Goal: Information Seeking & Learning: Learn about a topic

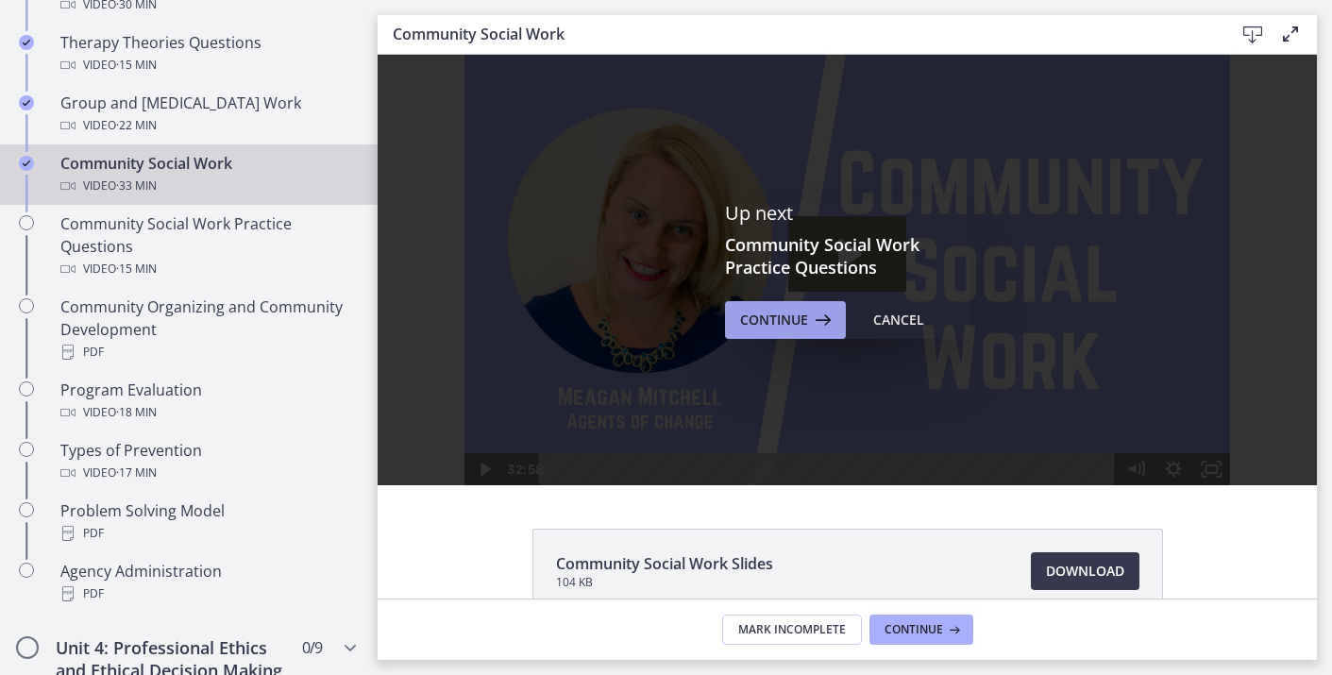
click at [781, 337] on button "Continue" at bounding box center [785, 320] width 121 height 38
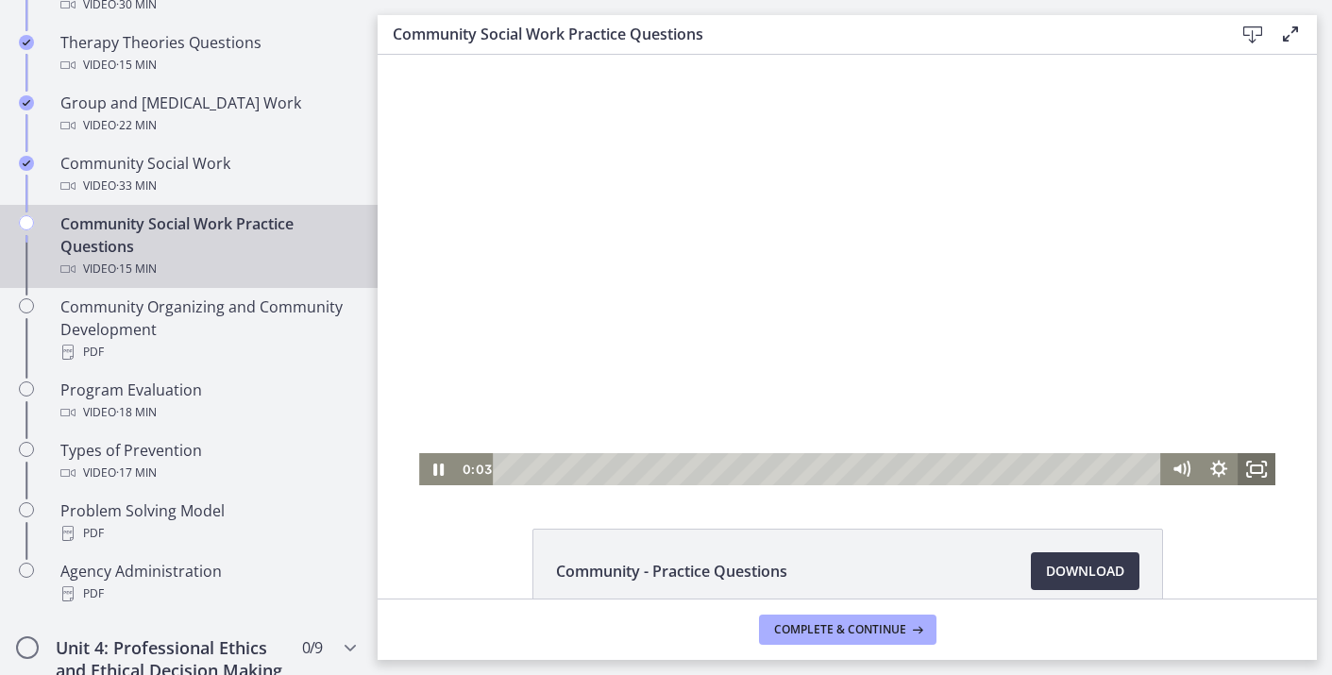
click at [1253, 474] on icon "Fullscreen" at bounding box center [1256, 469] width 38 height 32
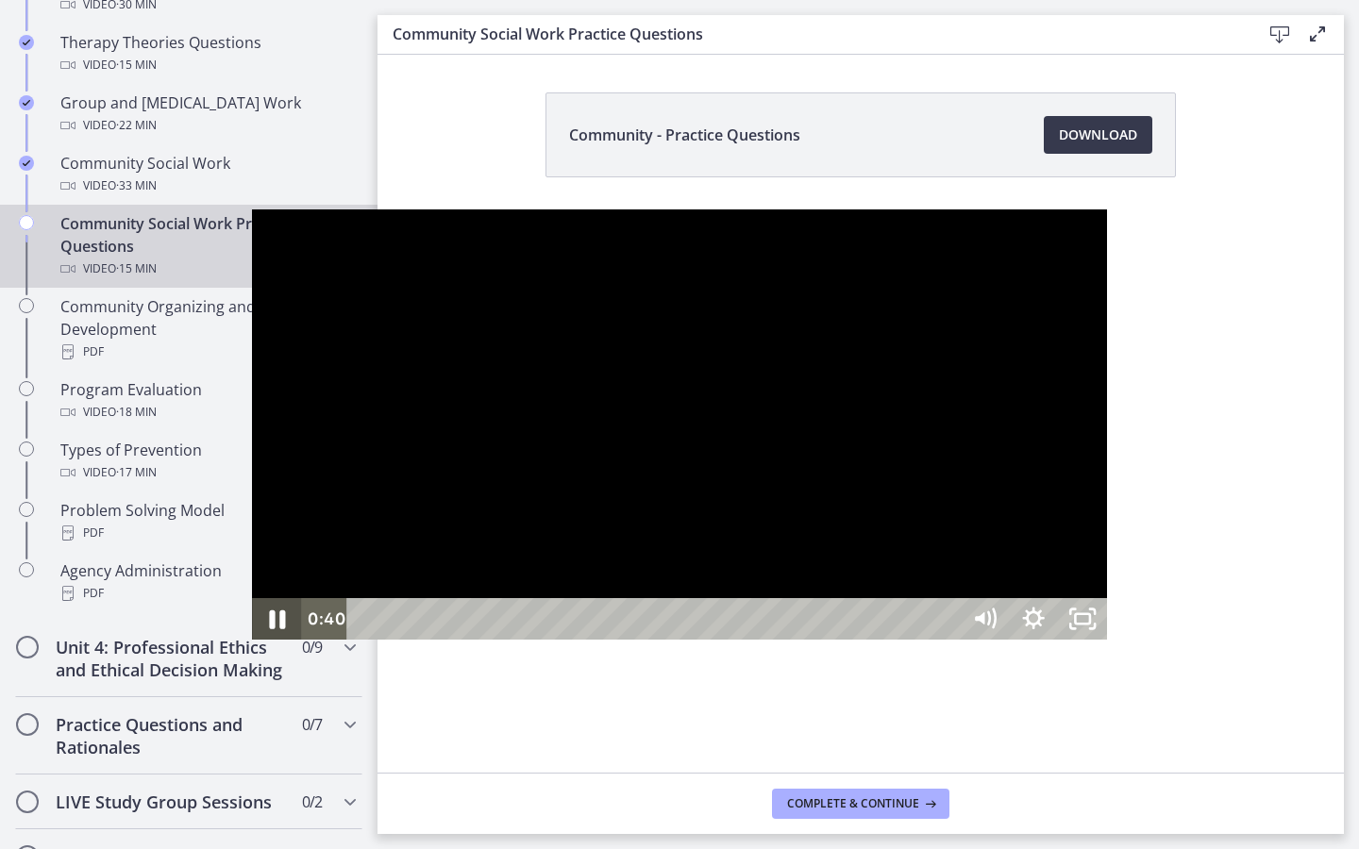
click at [269, 630] on icon "Pause" at bounding box center [277, 620] width 16 height 19
click at [254, 640] on icon "Play Video" at bounding box center [278, 619] width 49 height 42
click at [269, 630] on icon "Pause" at bounding box center [277, 620] width 16 height 19
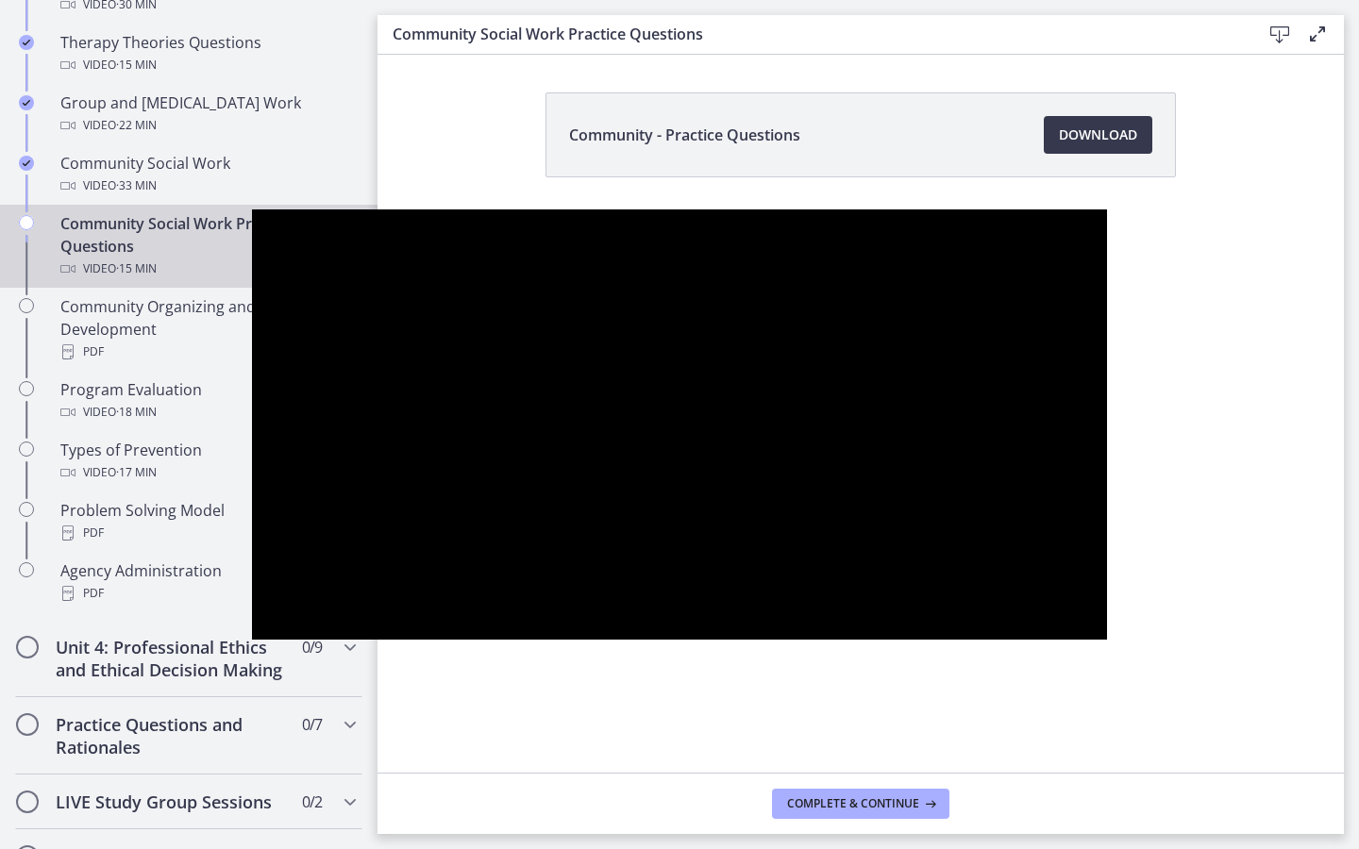
click at [572, 310] on div at bounding box center [679, 425] width 855 height 430
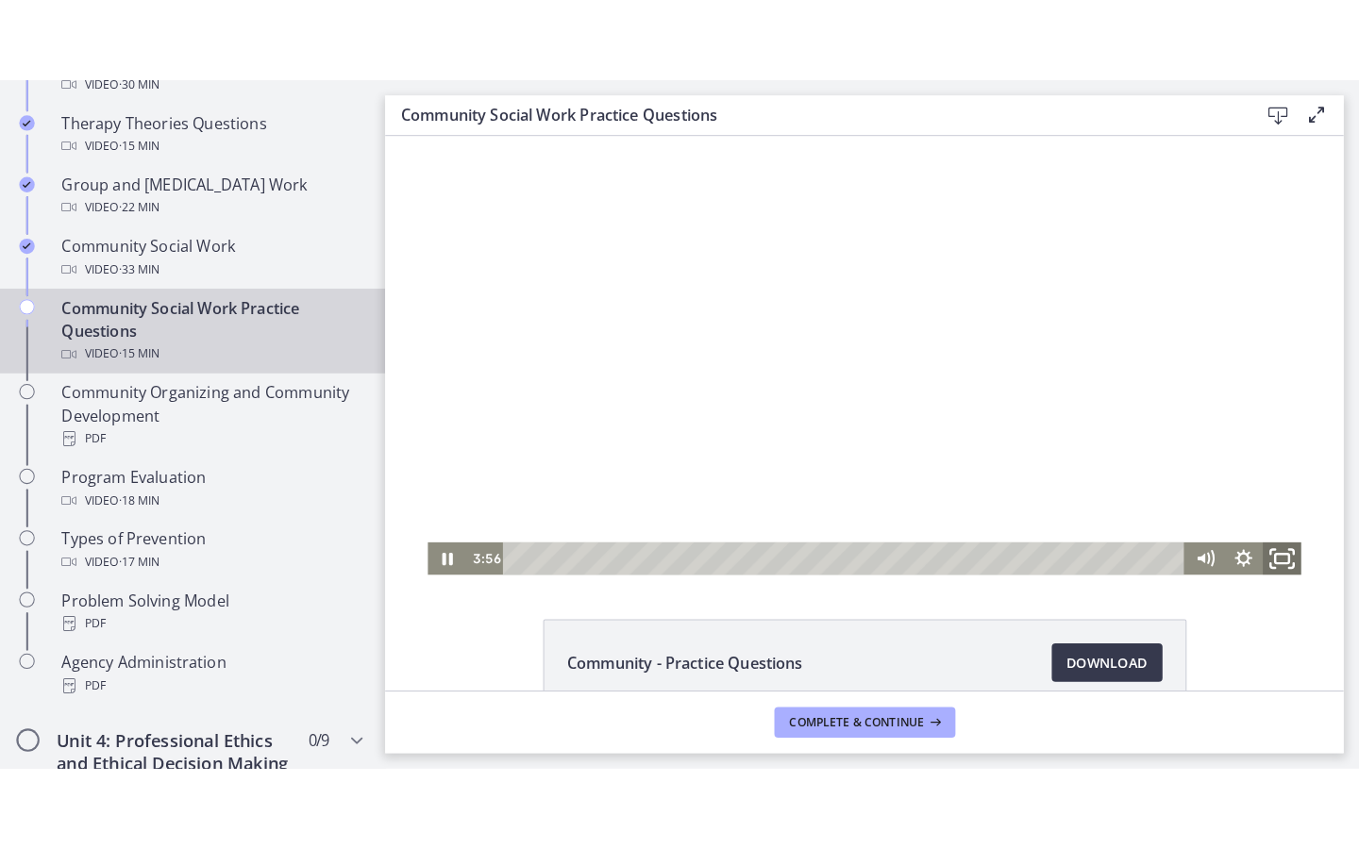
click at [1259, 563] on icon "Fullscreen" at bounding box center [1263, 550] width 45 height 39
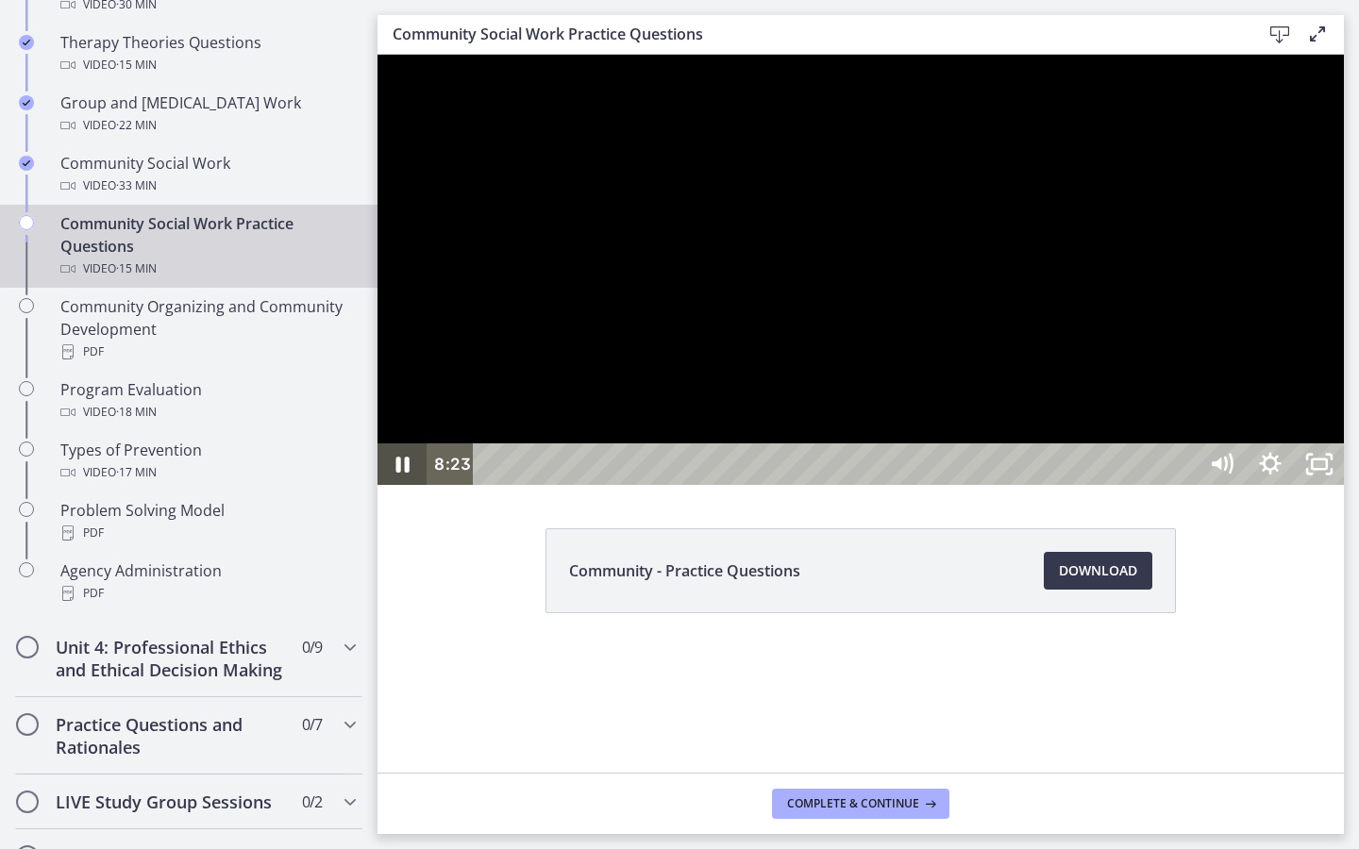
click at [394, 485] on icon "Pause" at bounding box center [402, 465] width 49 height 42
click at [394, 490] on icon "Play Video" at bounding box center [404, 465] width 59 height 50
click at [394, 490] on icon "Pause" at bounding box center [402, 465] width 59 height 50
click at [394, 490] on icon "Play Video" at bounding box center [404, 465] width 59 height 50
click at [394, 485] on icon "Pause" at bounding box center [402, 465] width 49 height 42
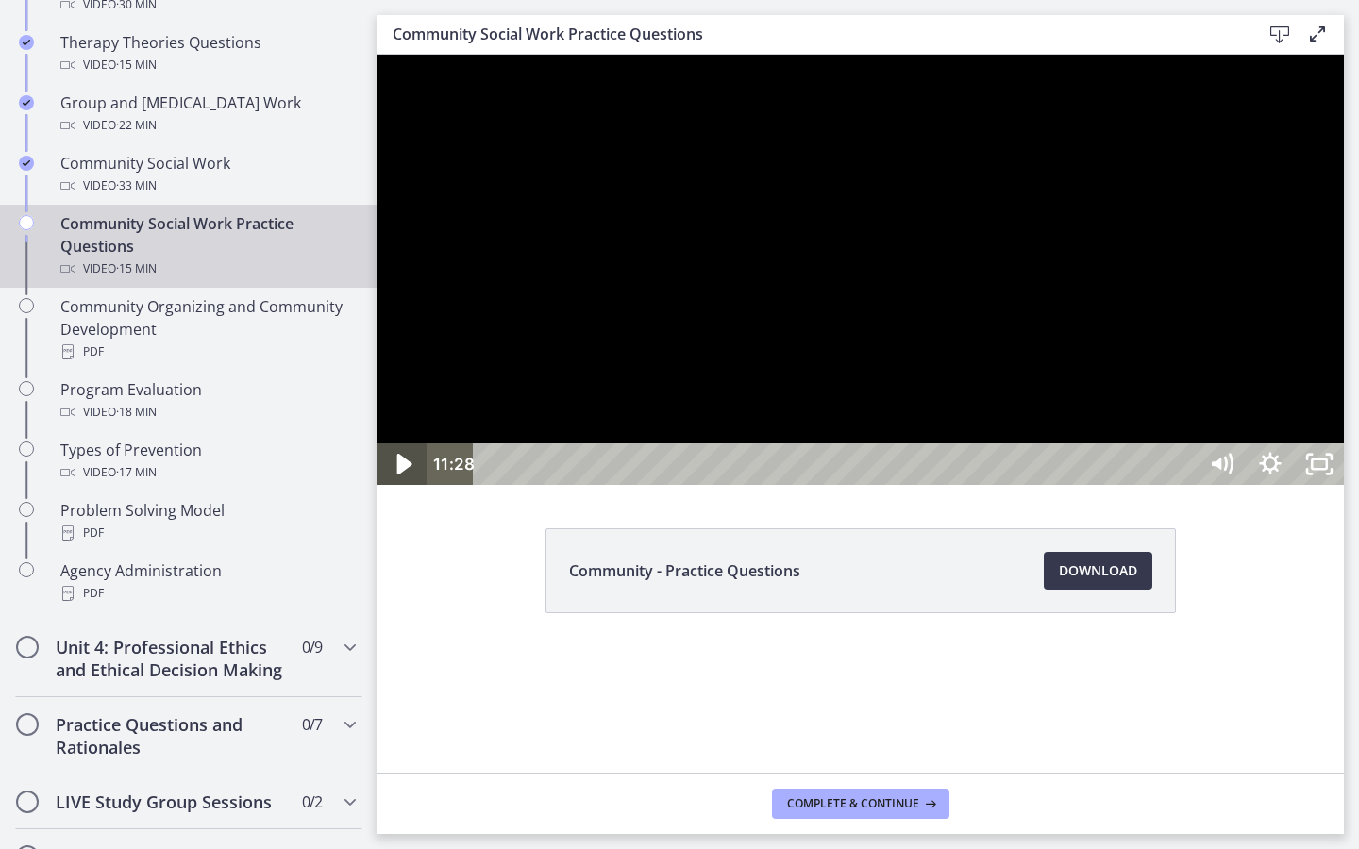
click at [394, 490] on icon "Play Video" at bounding box center [404, 465] width 59 height 50
click at [394, 490] on icon "Pause" at bounding box center [402, 465] width 59 height 50
click at [401, 485] on icon "Play Video" at bounding box center [403, 465] width 49 height 42
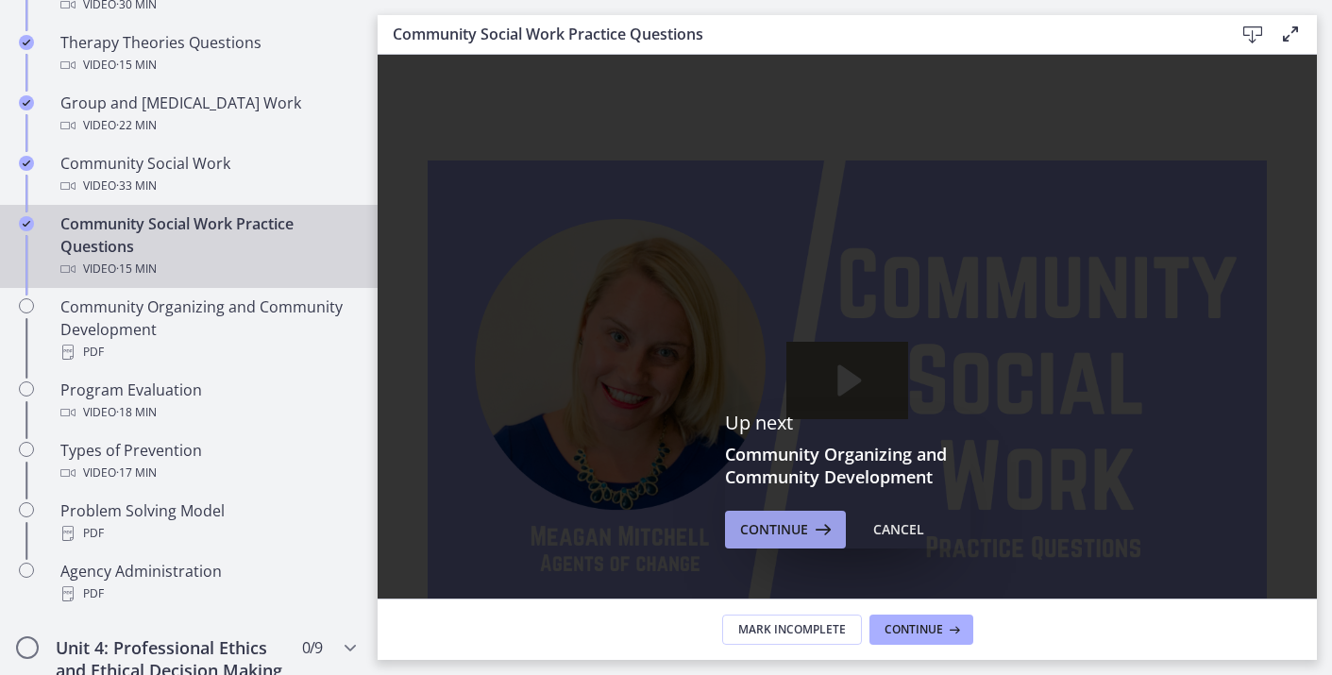
click at [774, 523] on span "Continue" at bounding box center [774, 529] width 68 height 23
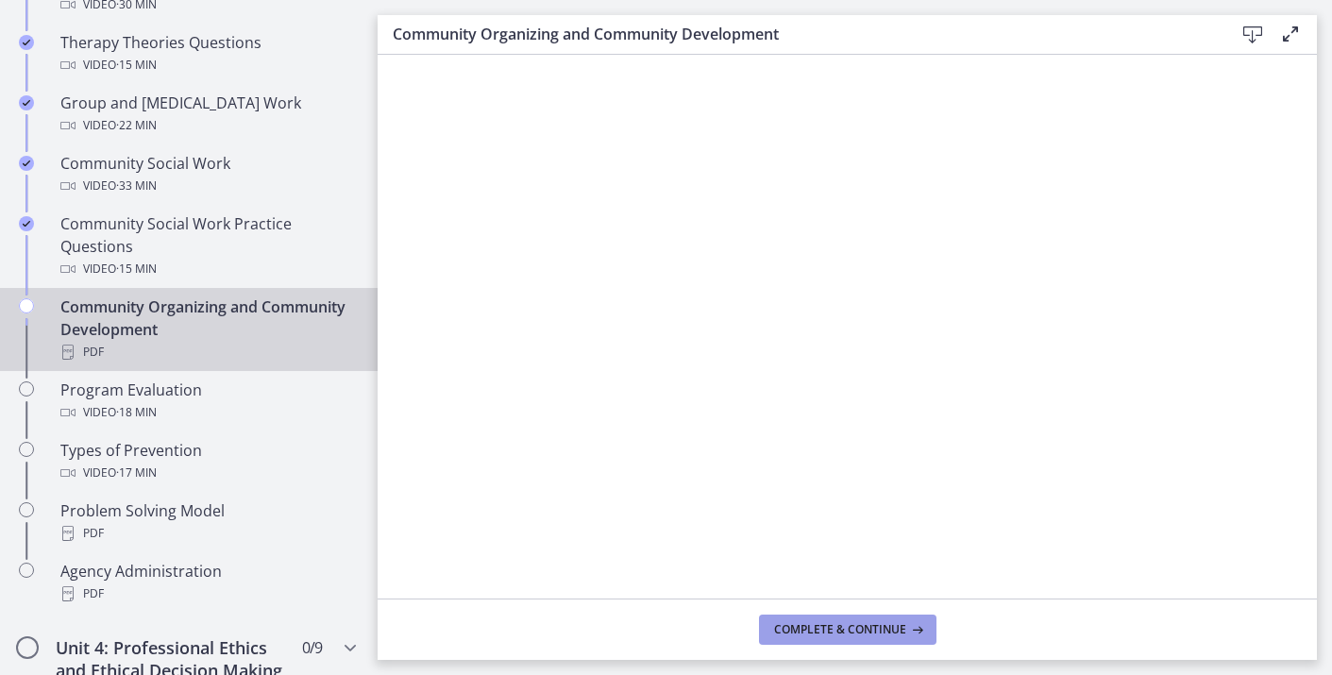
click at [842, 614] on button "Complete & continue" at bounding box center [847, 629] width 177 height 30
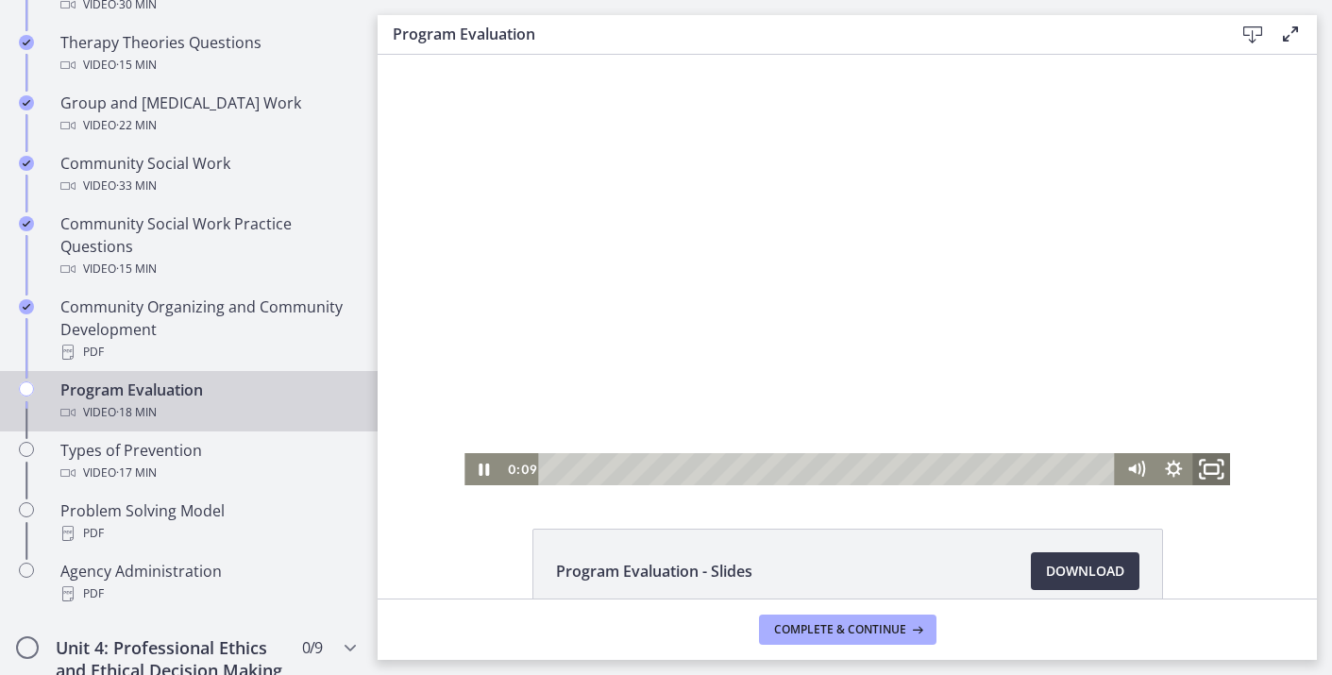
click at [1218, 472] on icon "Fullscreen" at bounding box center [1210, 469] width 45 height 39
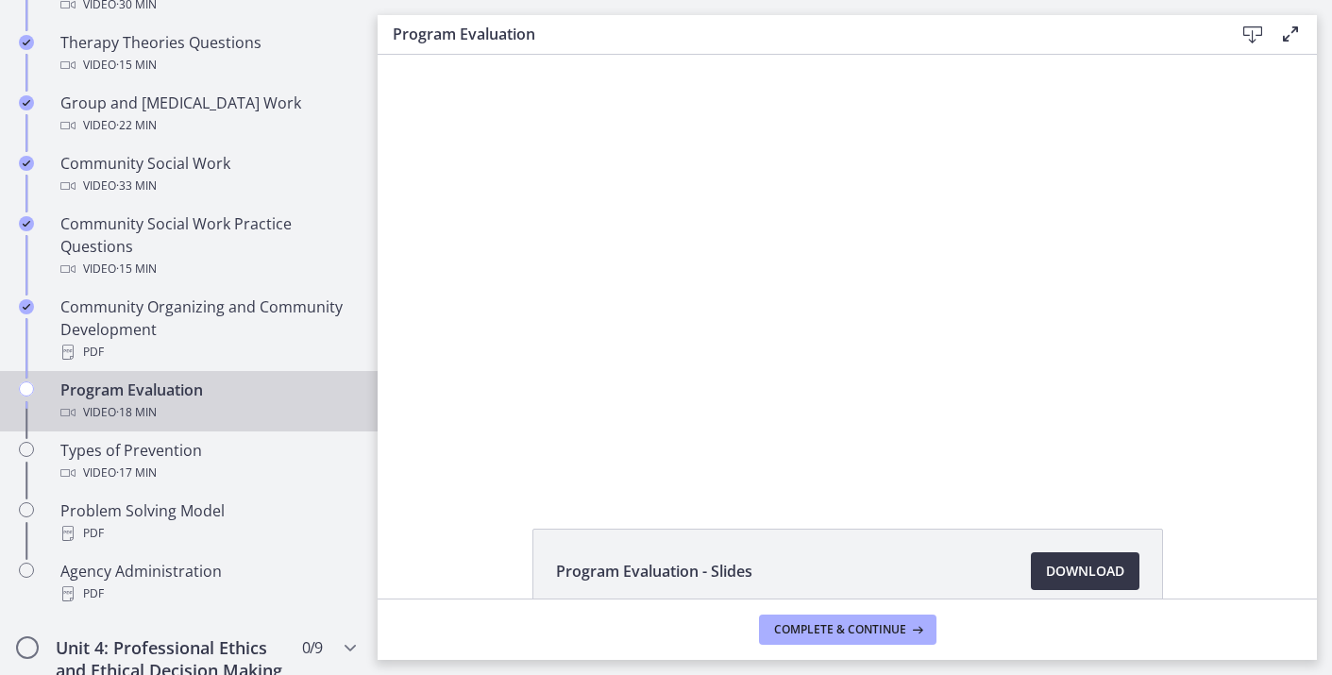
click at [1087, 561] on span "Download Opens in a new window" at bounding box center [1085, 571] width 78 height 23
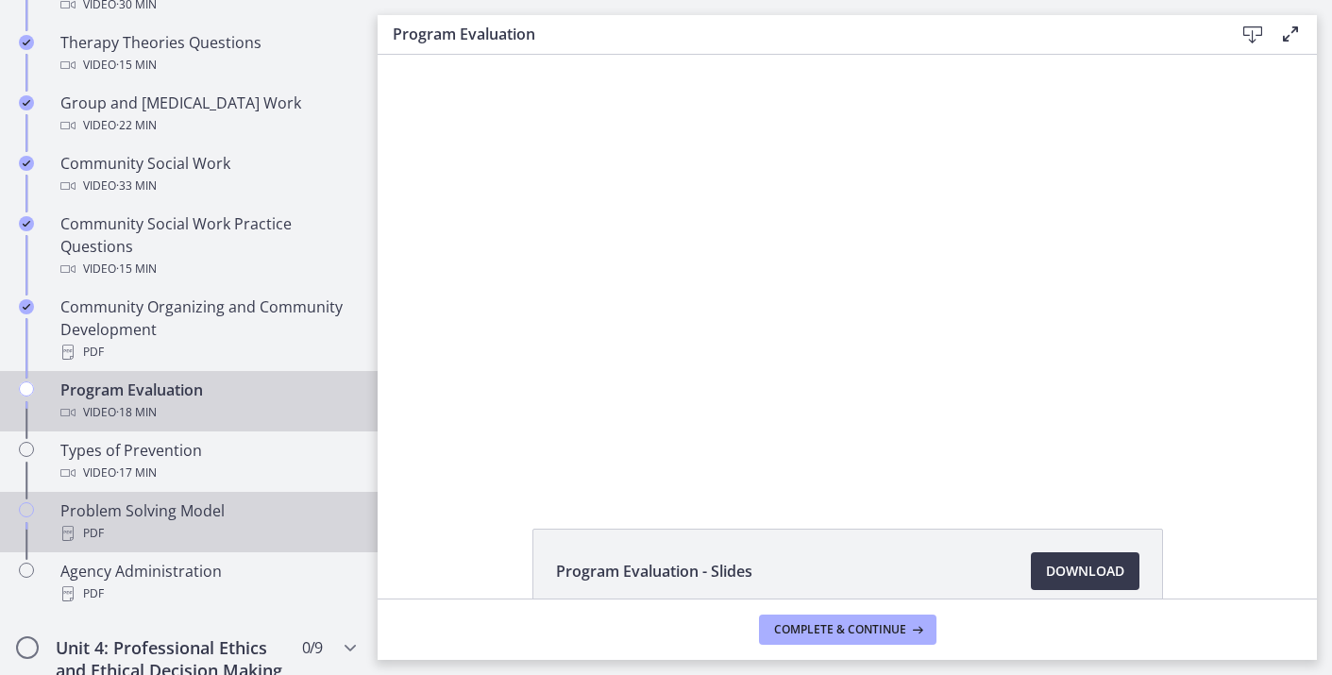
click at [259, 506] on div "Problem Solving Model PDF" at bounding box center [207, 521] width 294 height 45
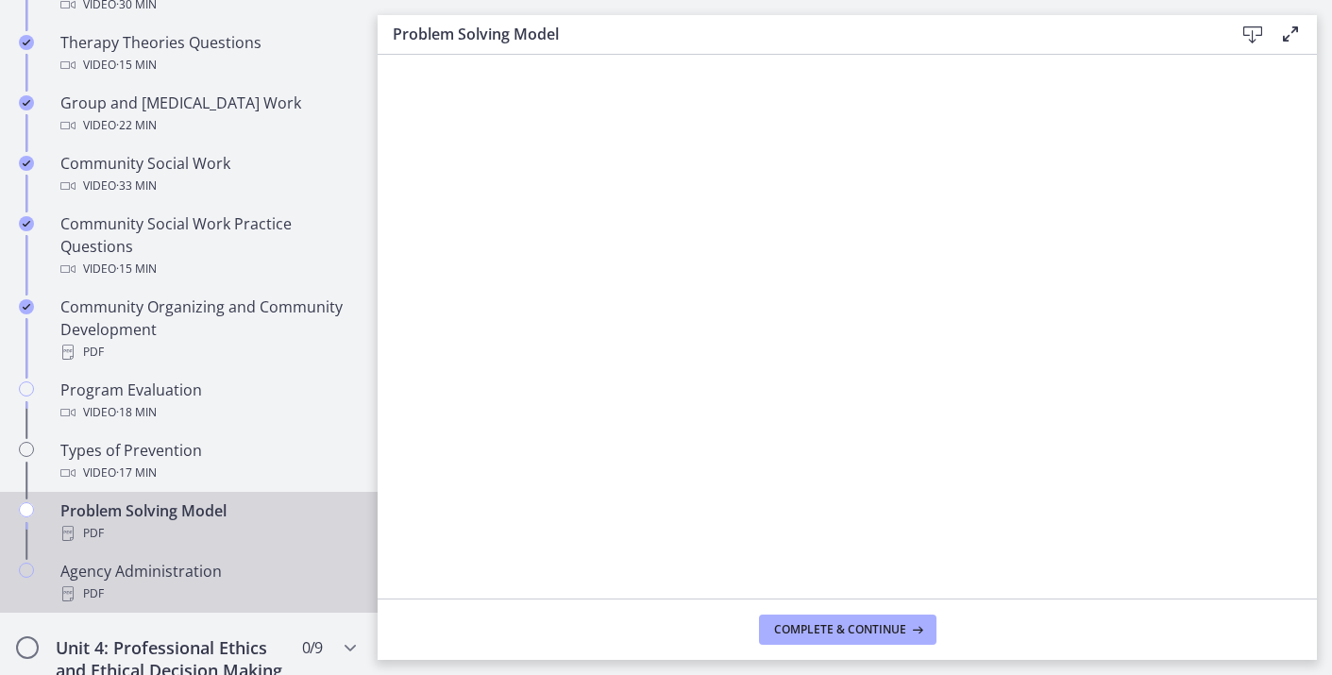
click at [202, 568] on div "Agency Administration PDF" at bounding box center [207, 582] width 294 height 45
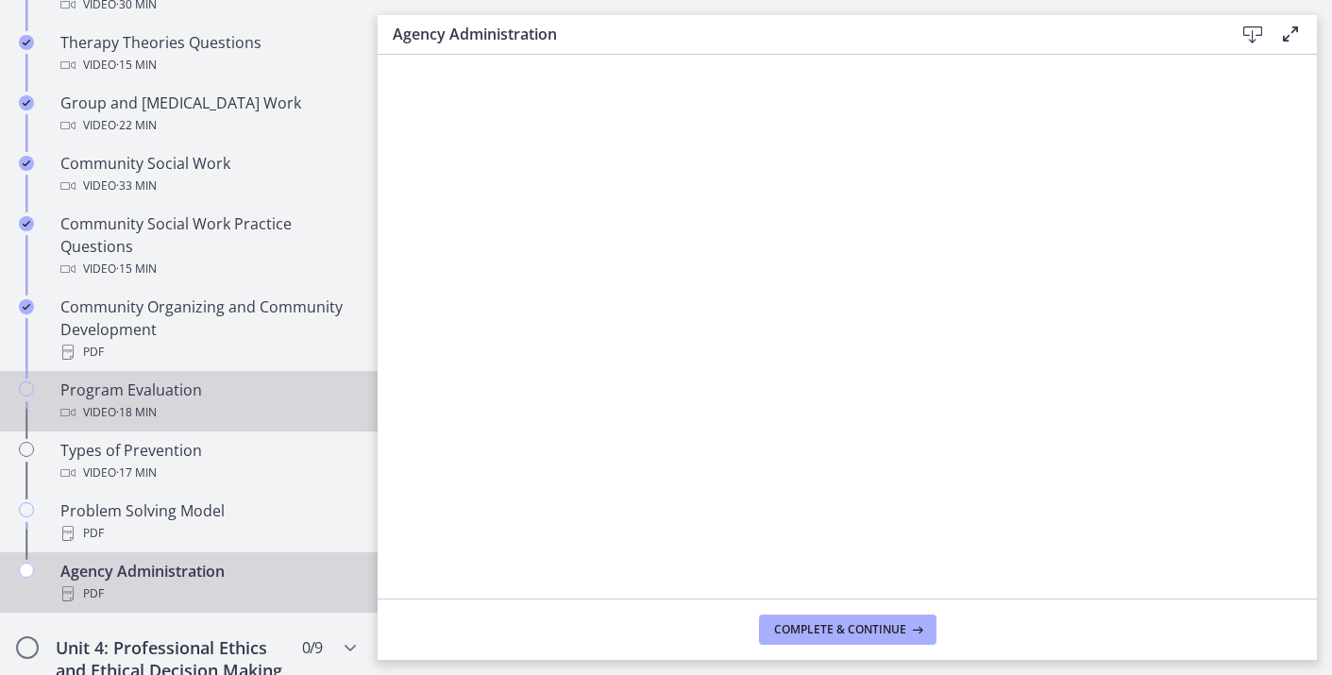
click at [263, 403] on div "Video · 18 min" at bounding box center [207, 412] width 294 height 23
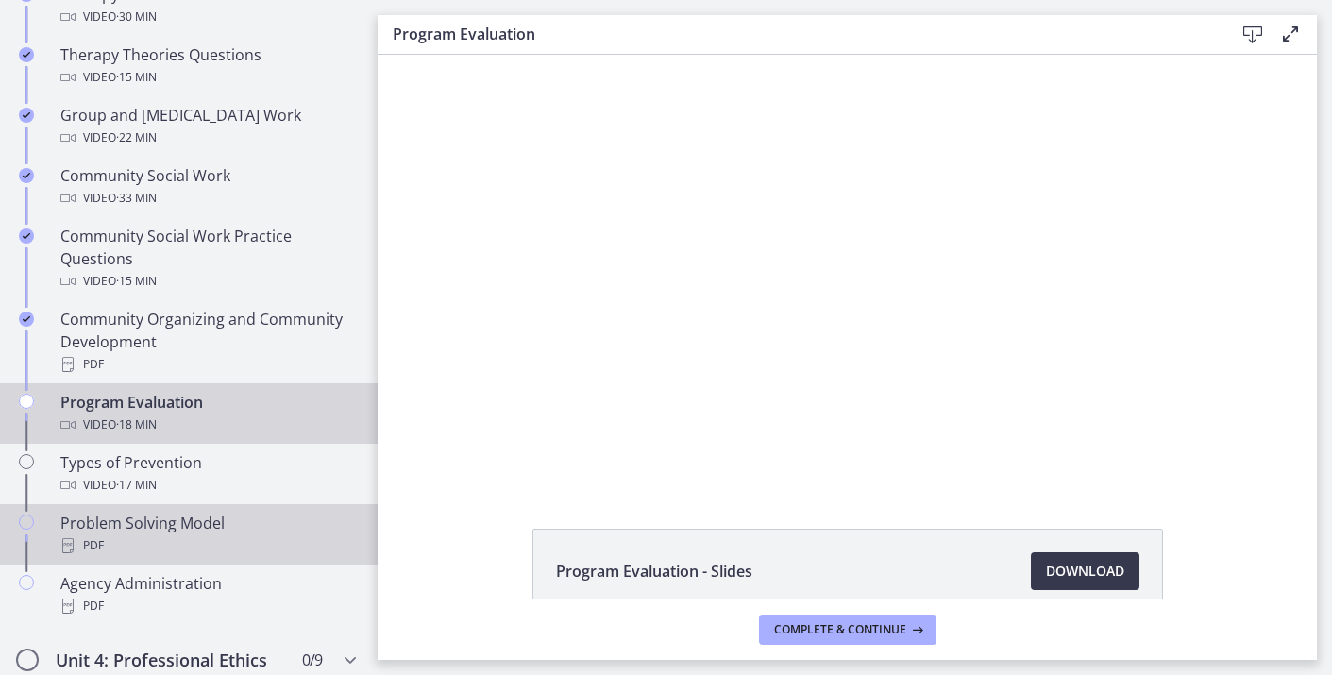
scroll to position [916, 0]
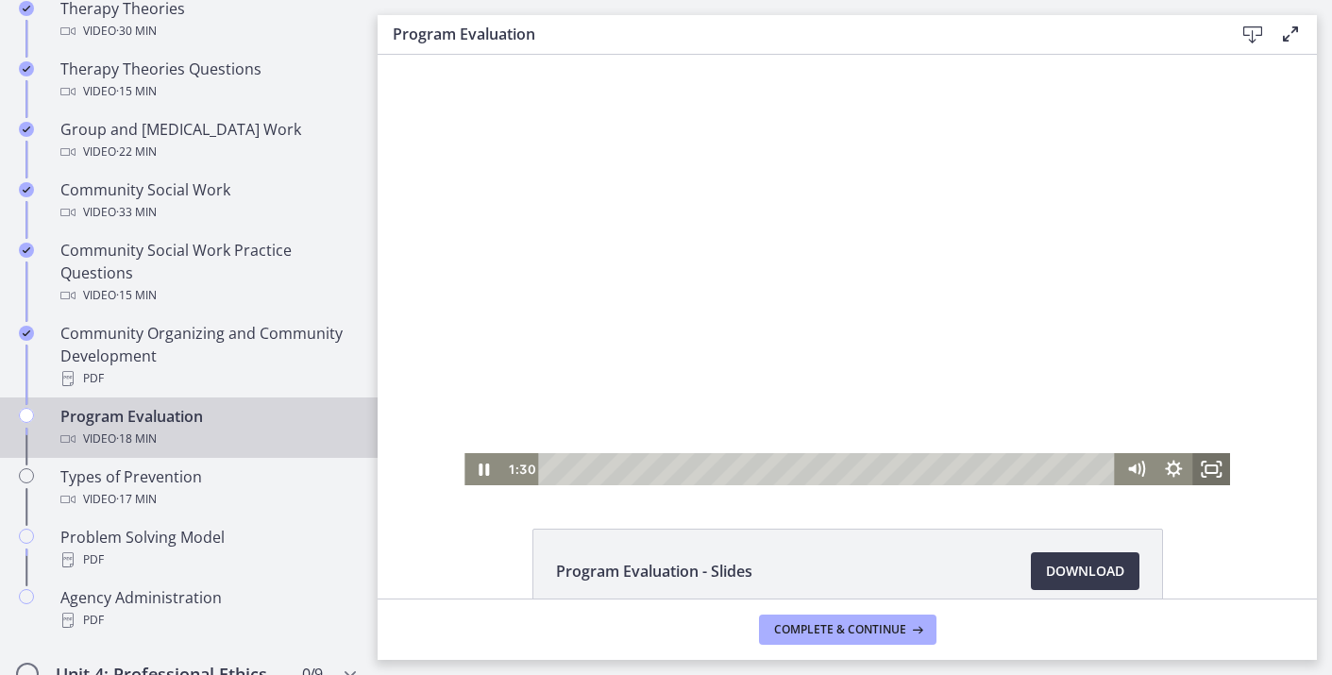
click at [1214, 465] on rect "Fullscreen" at bounding box center [1210, 469] width 11 height 8
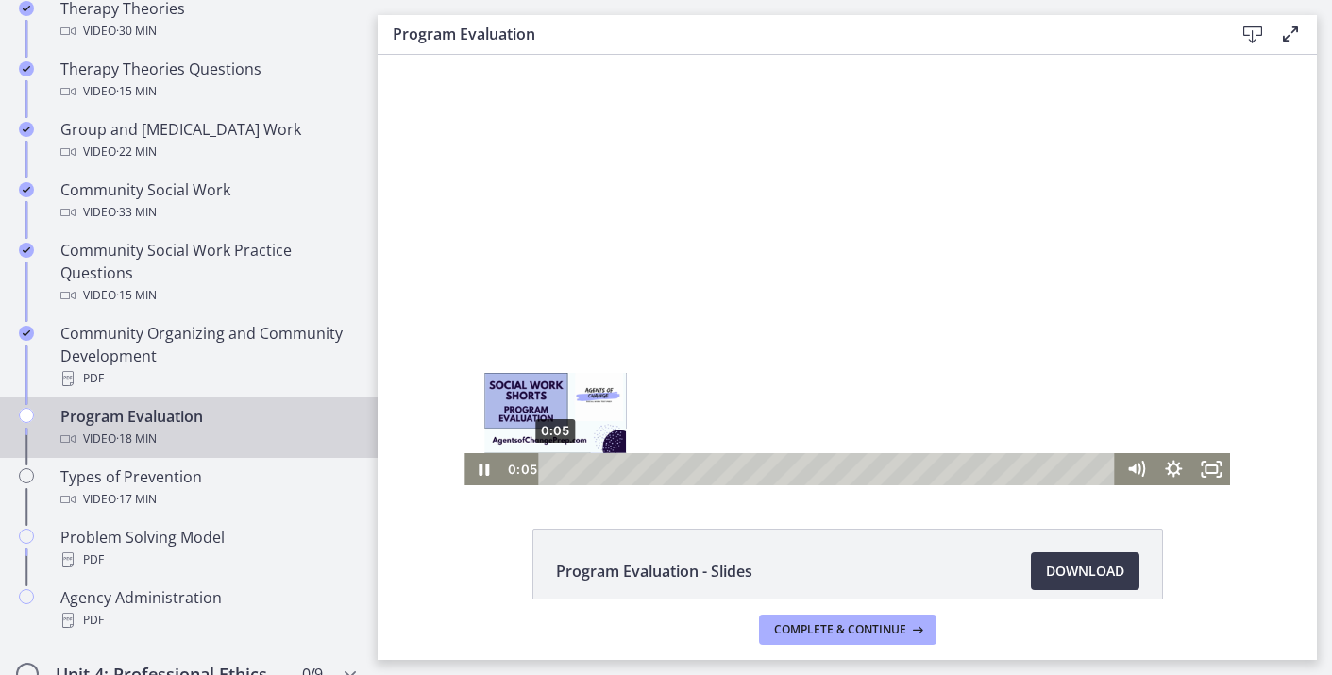
click at [555, 471] on div "0:05" at bounding box center [829, 469] width 555 height 32
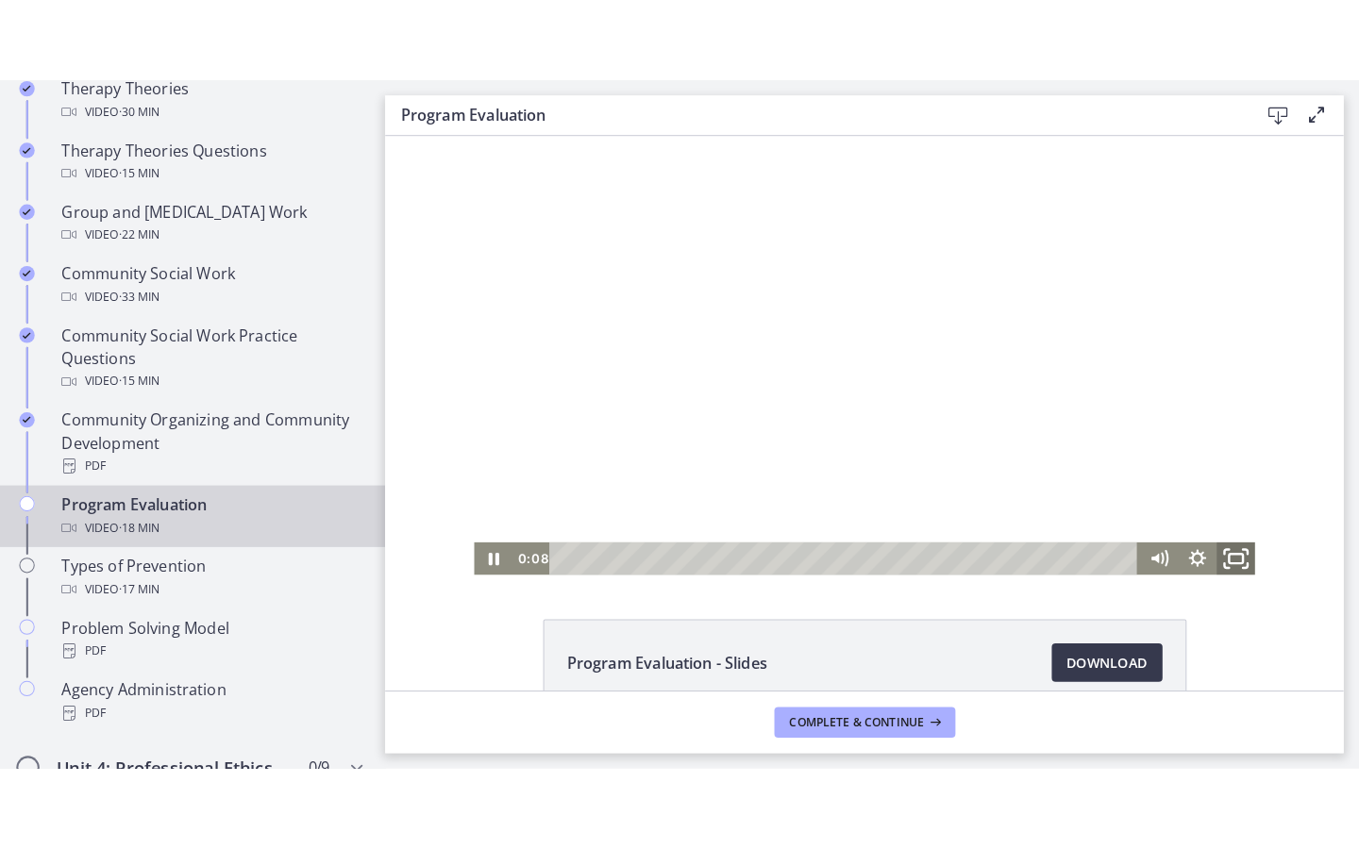
click at [1219, 542] on icon "Fullscreen" at bounding box center [1218, 550] width 45 height 39
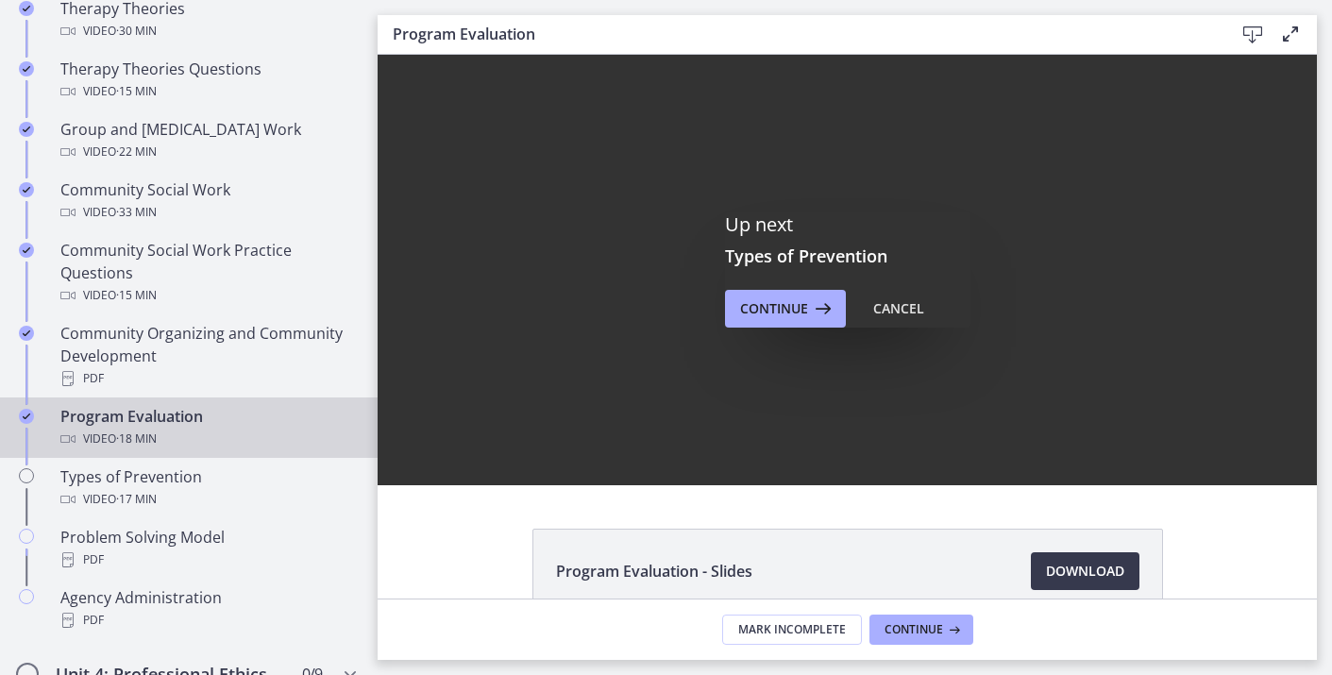
scroll to position [0, 0]
click at [927, 636] on span "Continue" at bounding box center [913, 629] width 59 height 15
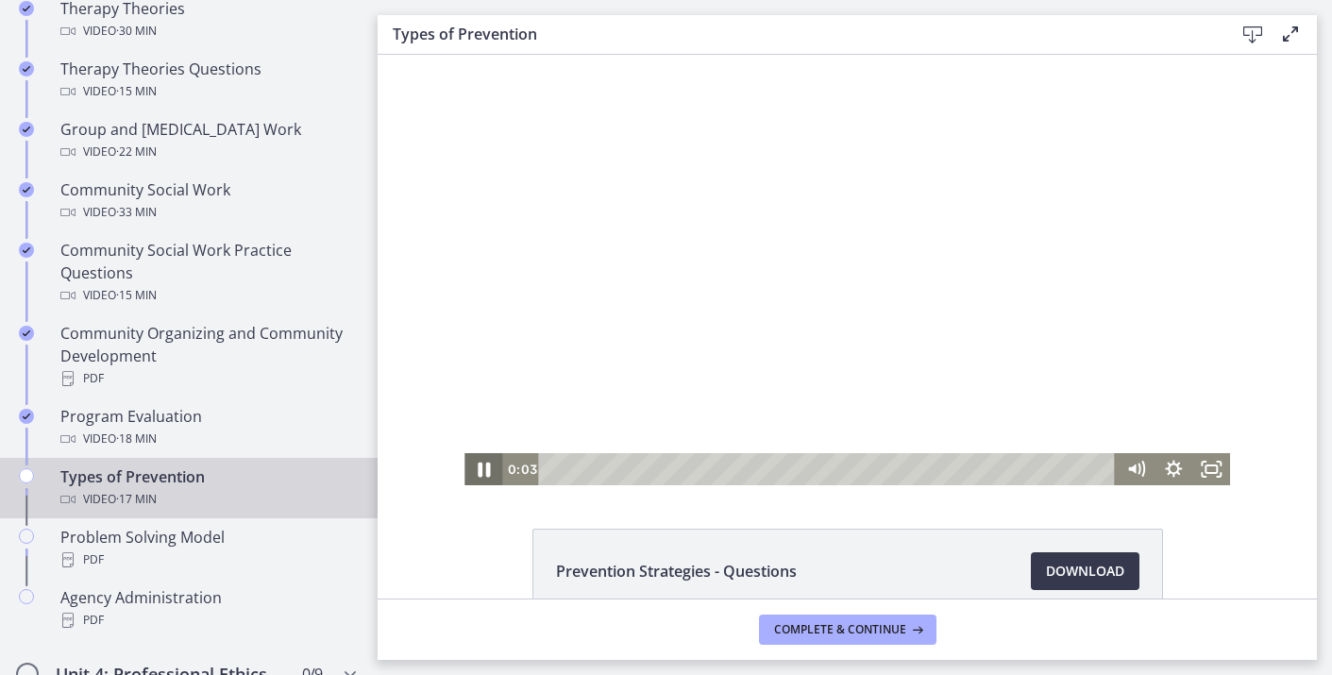
click at [482, 473] on icon "Pause" at bounding box center [483, 469] width 45 height 39
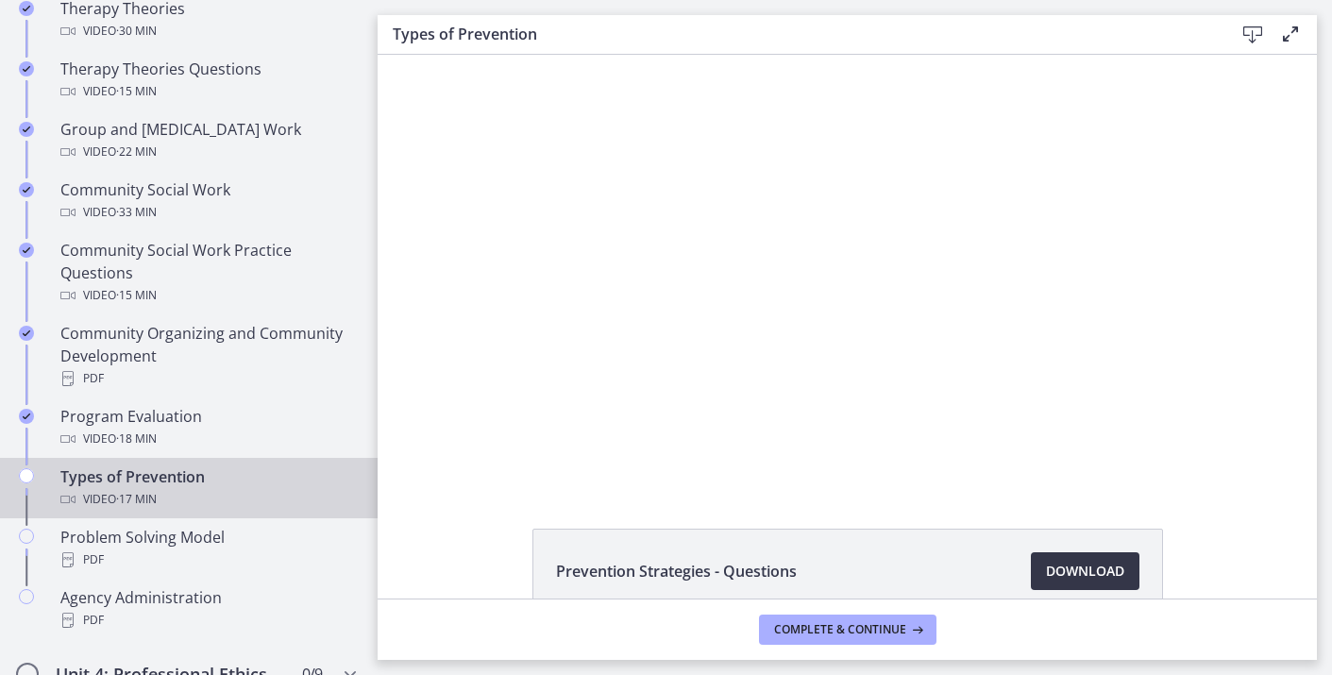
click at [1052, 562] on span "Download Opens in a new window" at bounding box center [1085, 571] width 78 height 23
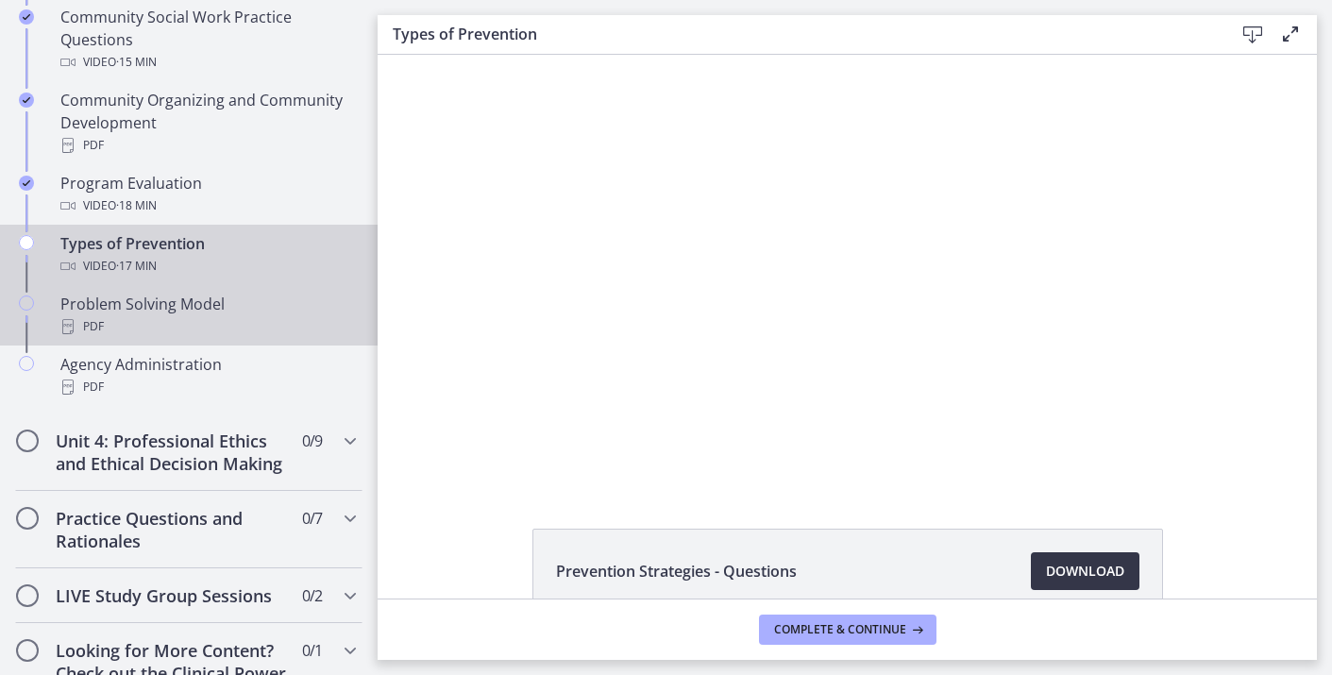
scroll to position [1159, 0]
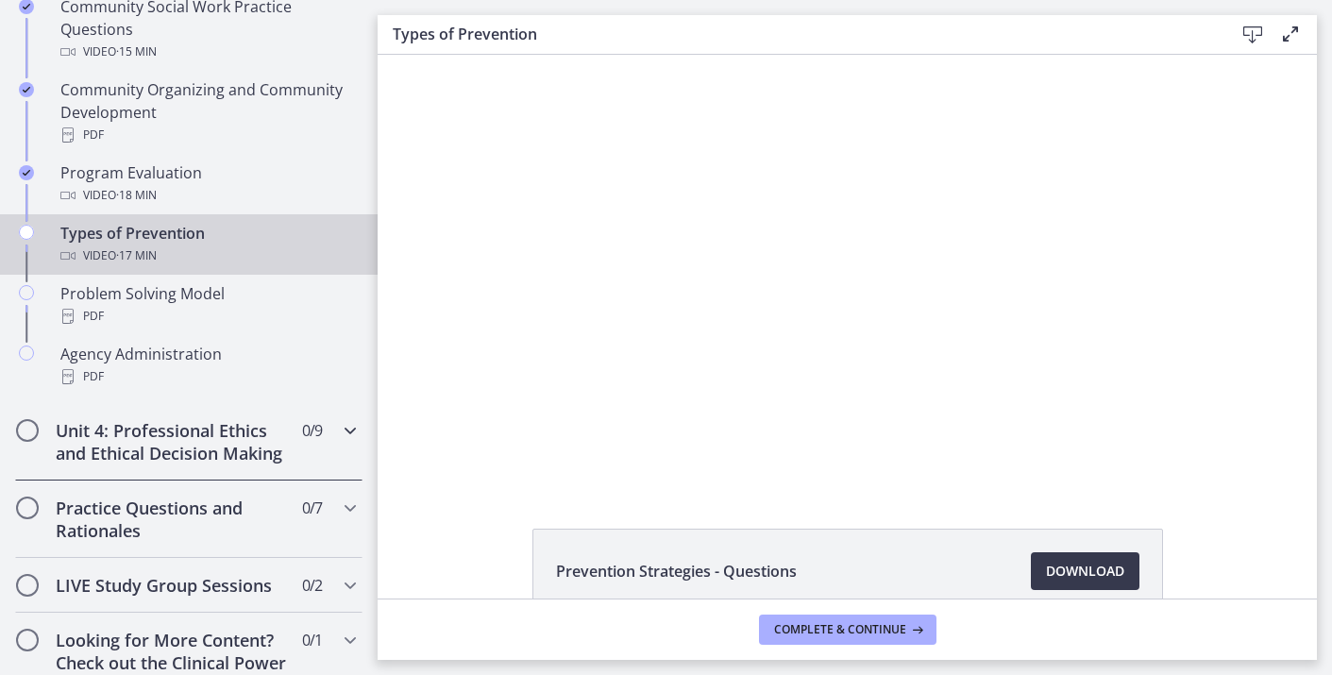
click at [338, 441] on div "Unit 4: Professional Ethics and Ethical Decision Making 0 / 9 Completed" at bounding box center [188, 441] width 347 height 77
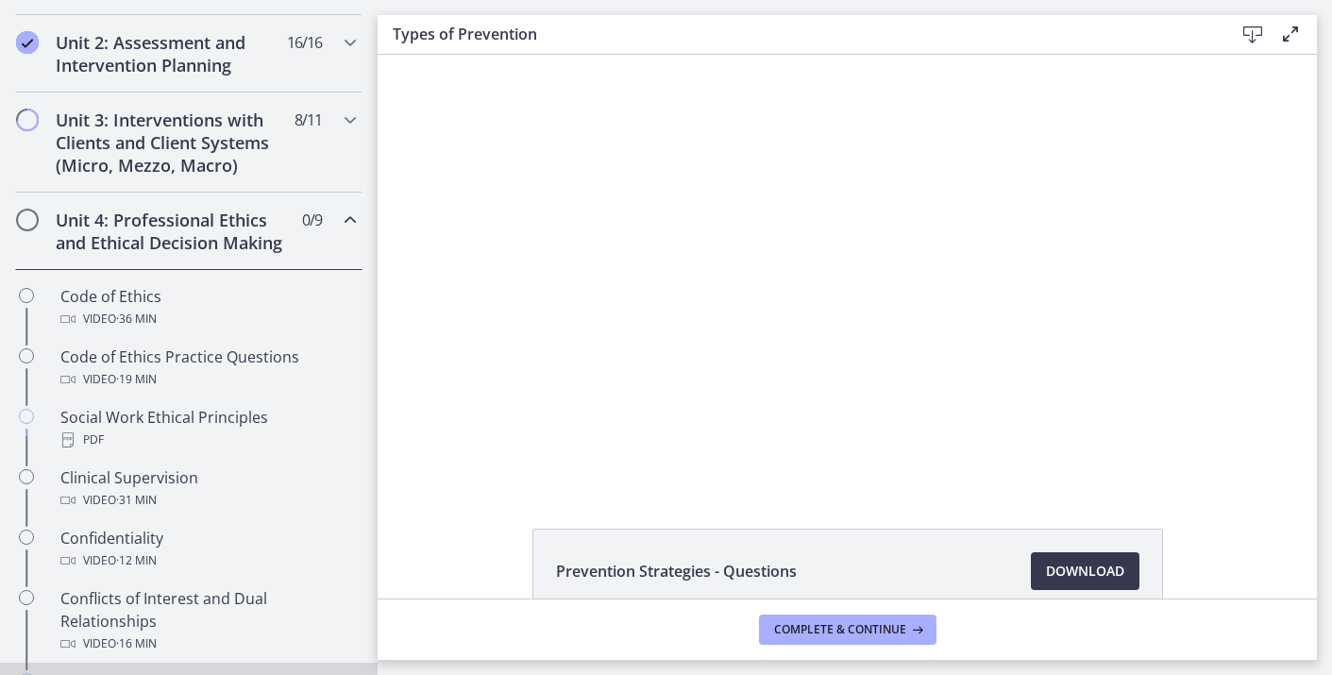
scroll to position [729, 0]
